Goal: Task Accomplishment & Management: Manage account settings

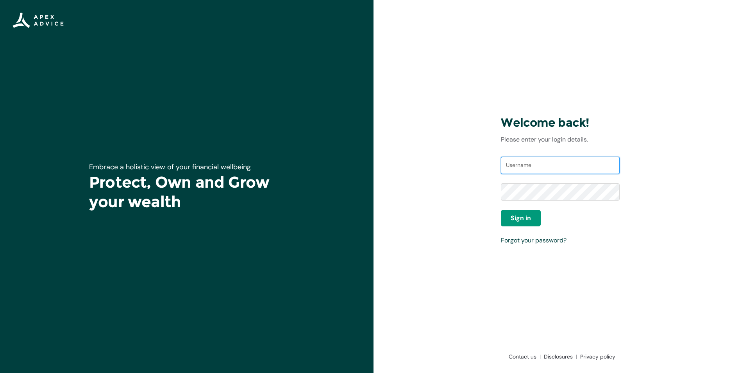
click at [557, 168] on input "Username" at bounding box center [560, 165] width 119 height 17
type input "[EMAIL_ADDRESS][DOMAIN_NAME]"
click at [522, 218] on span "Sign in" at bounding box center [520, 217] width 20 height 9
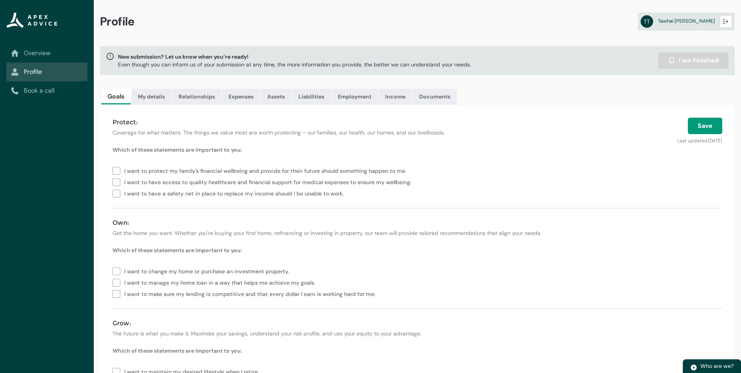
click at [35, 50] on link "Overview" at bounding box center [47, 52] width 72 height 9
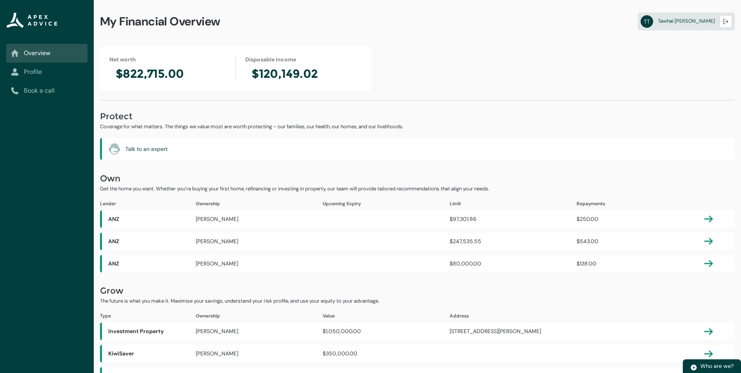
click at [42, 71] on link "Profile" at bounding box center [47, 71] width 72 height 9
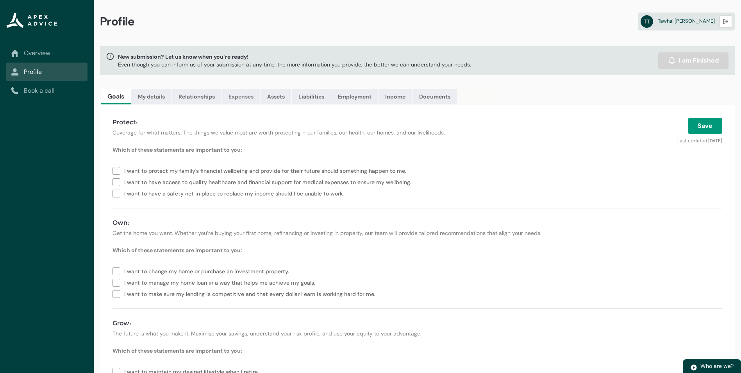
click at [244, 94] on link "Expenses" at bounding box center [241, 97] width 38 height 16
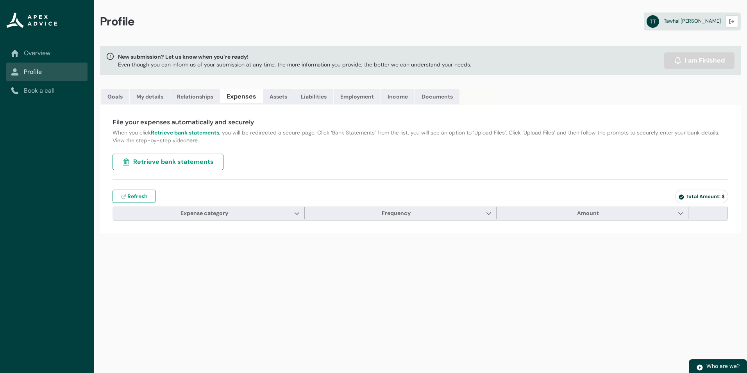
type input "***"
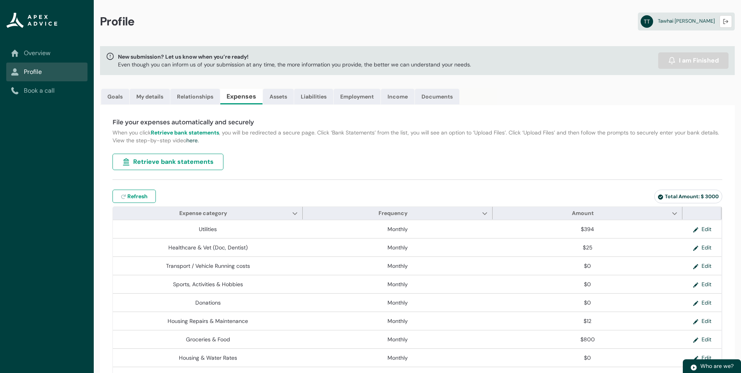
click at [36, 52] on link "Overview" at bounding box center [47, 52] width 72 height 9
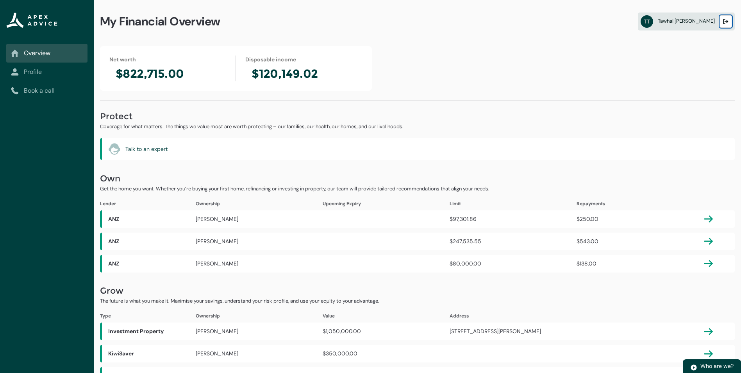
click at [729, 23] on button "Logout" at bounding box center [725, 21] width 12 height 12
